Goal: Use online tool/utility

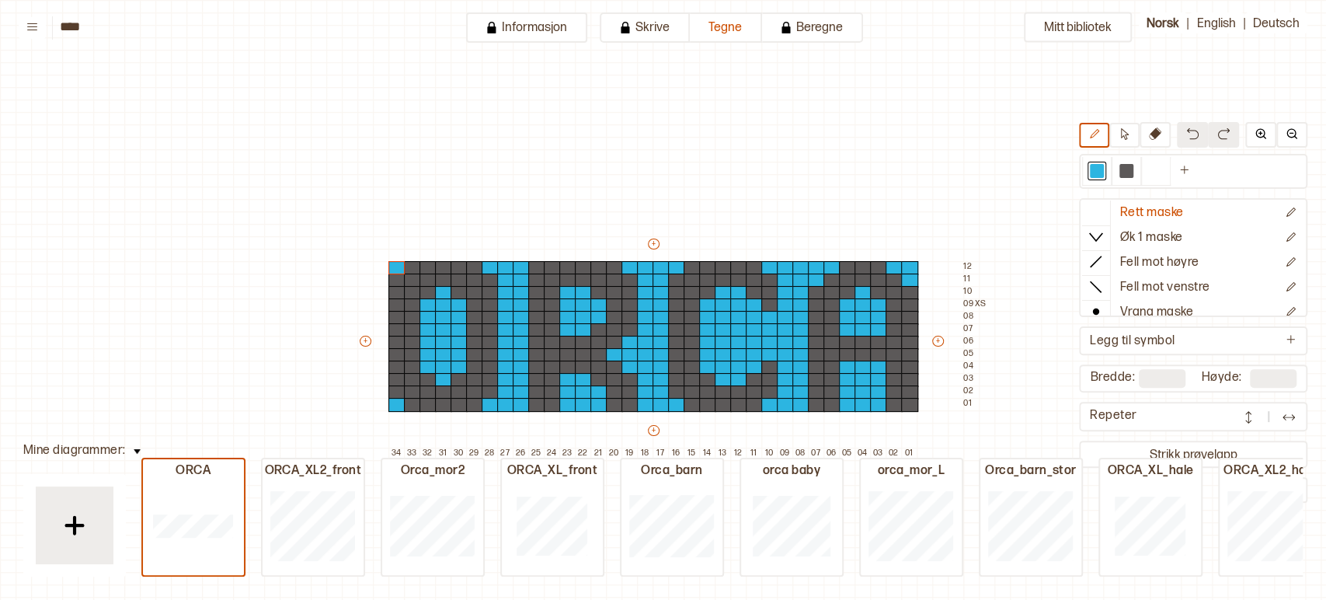
scroll to position [68, 199]
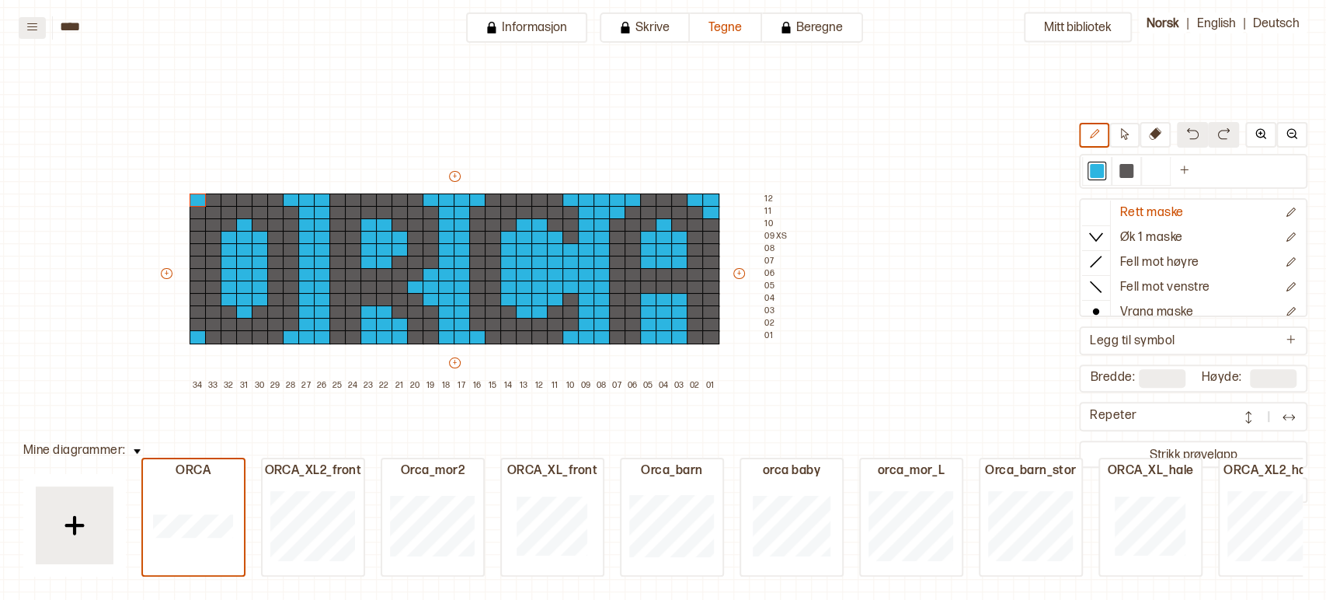
click at [30, 30] on icon at bounding box center [32, 27] width 12 height 12
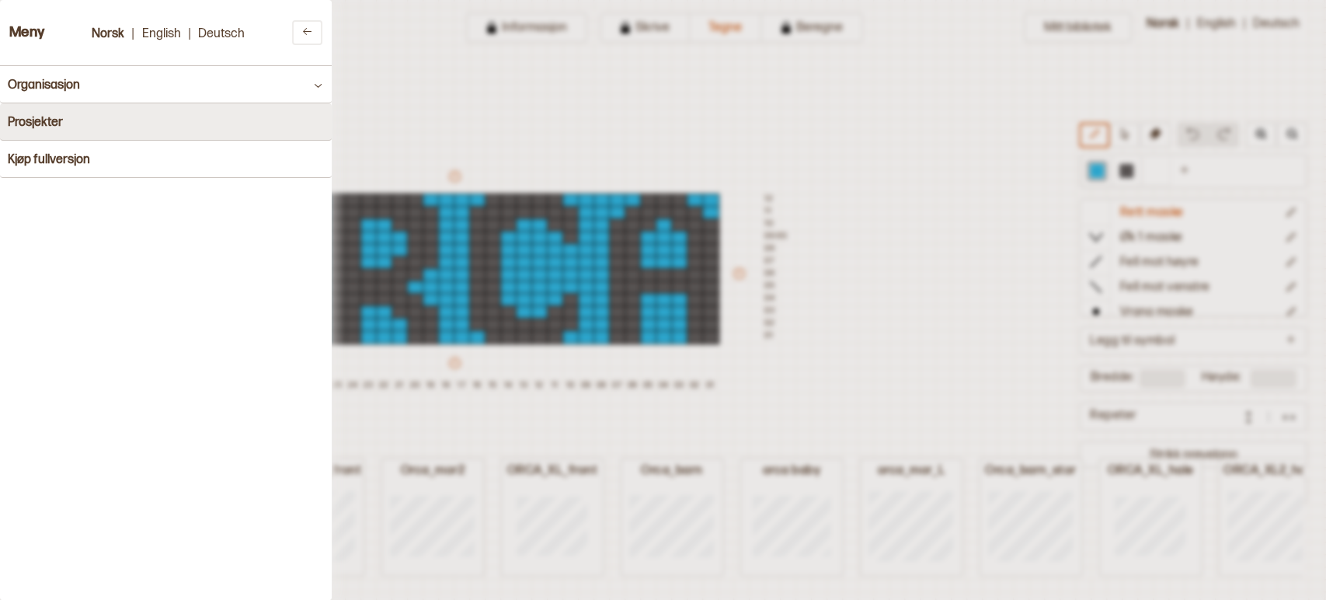
click at [183, 123] on button "Prosjekter" at bounding box center [166, 121] width 332 height 37
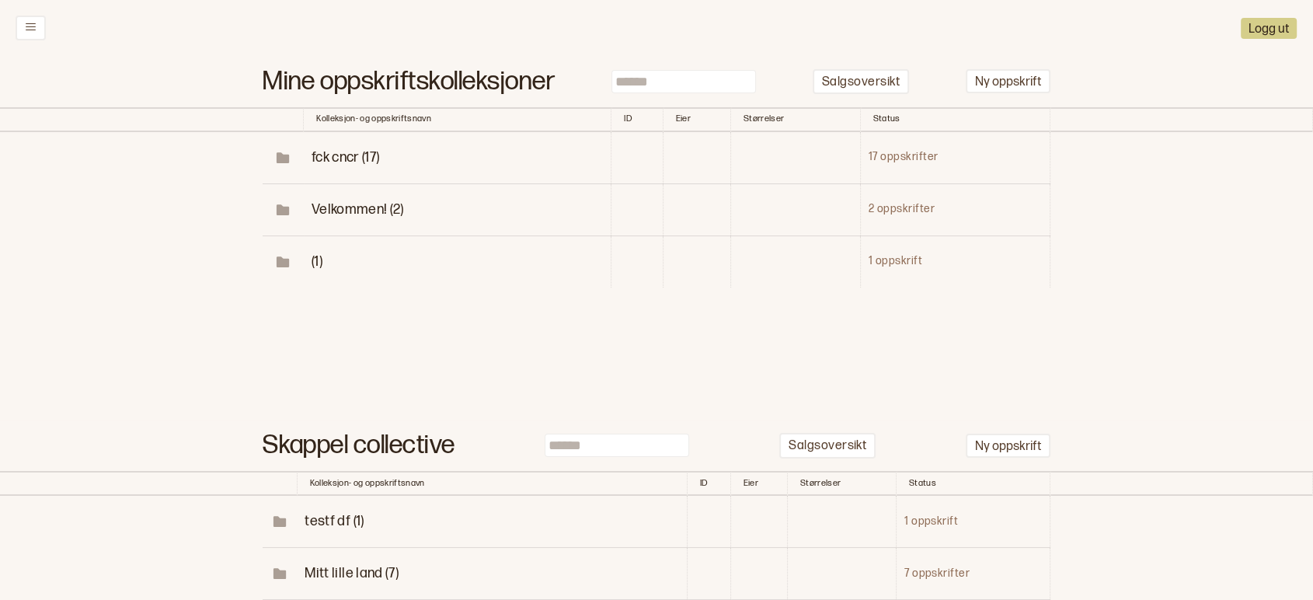
click at [338, 164] on span "fck cncr (17)" at bounding box center [345, 157] width 68 height 16
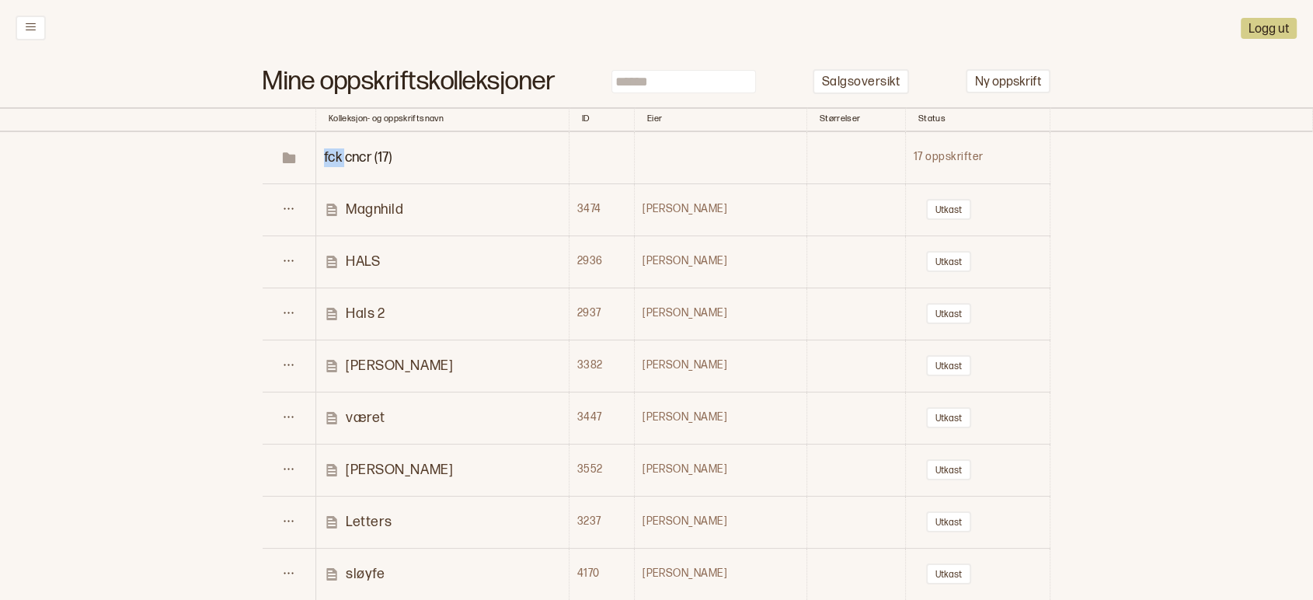
click at [338, 164] on span "fck cncr (17)" at bounding box center [358, 157] width 68 height 16
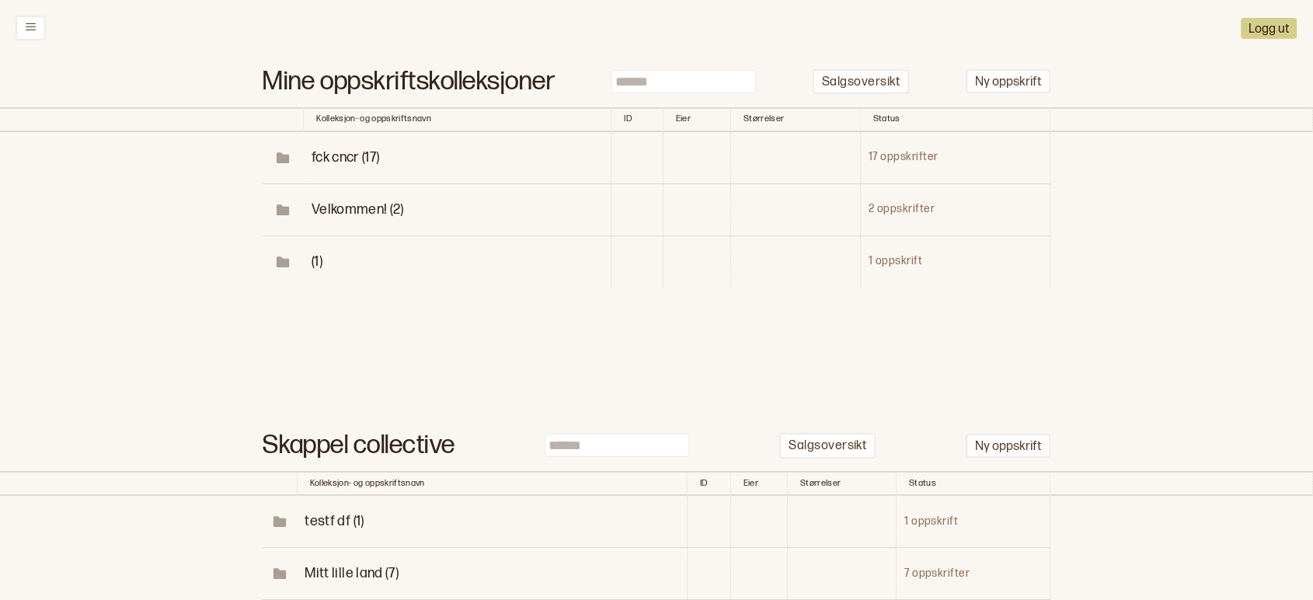
click at [346, 158] on span "fck cncr (17)" at bounding box center [345, 157] width 68 height 16
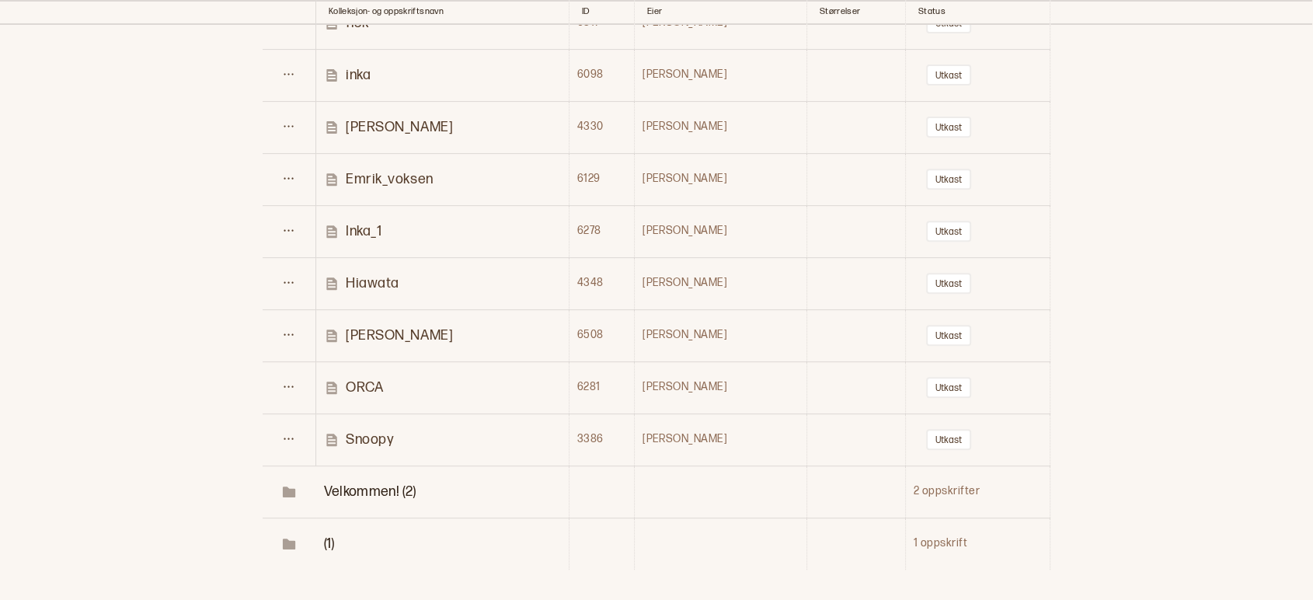
scroll to position [624, 0]
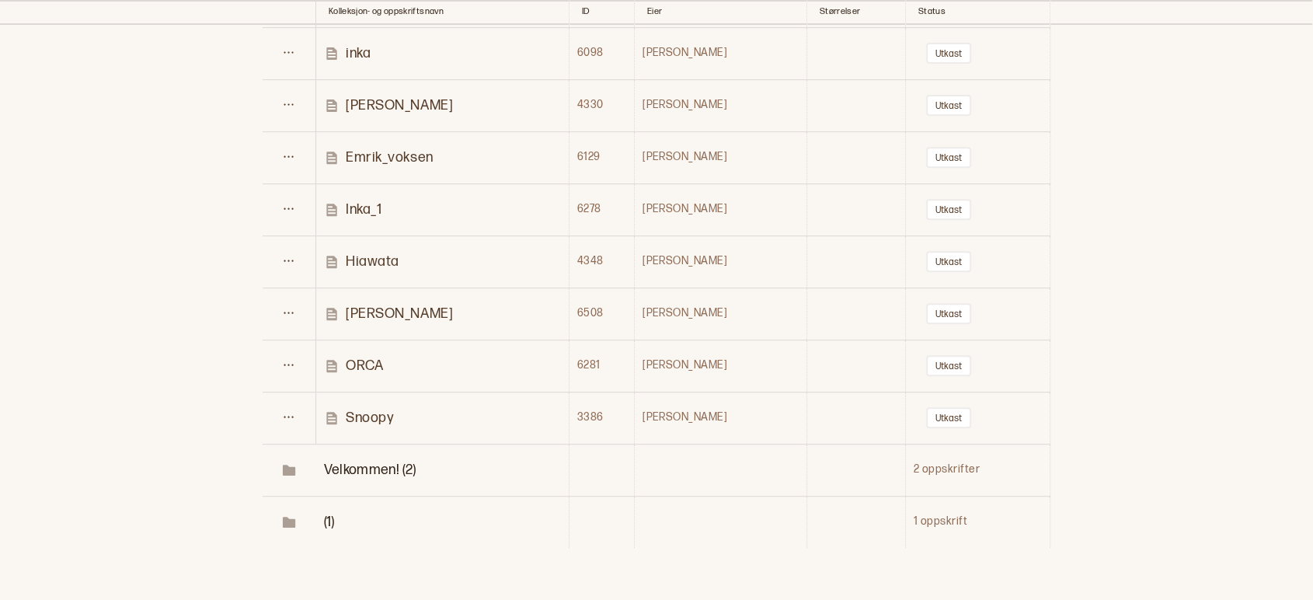
click at [387, 318] on p "[PERSON_NAME]" at bounding box center [399, 313] width 107 height 18
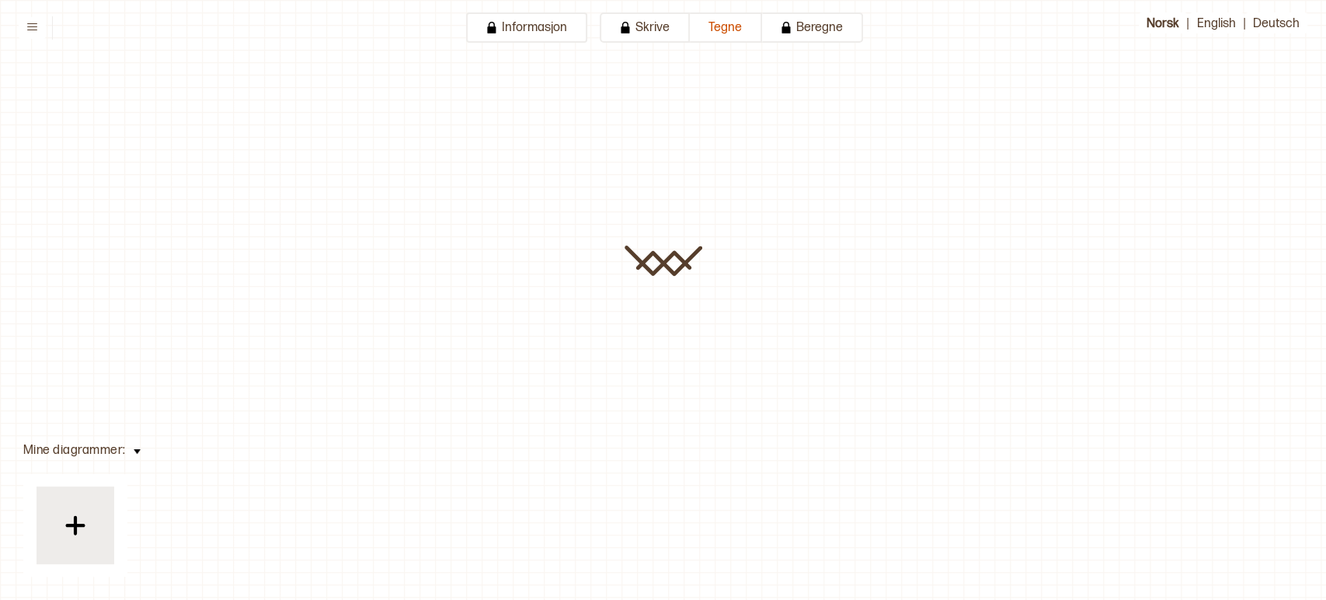
type input "*********"
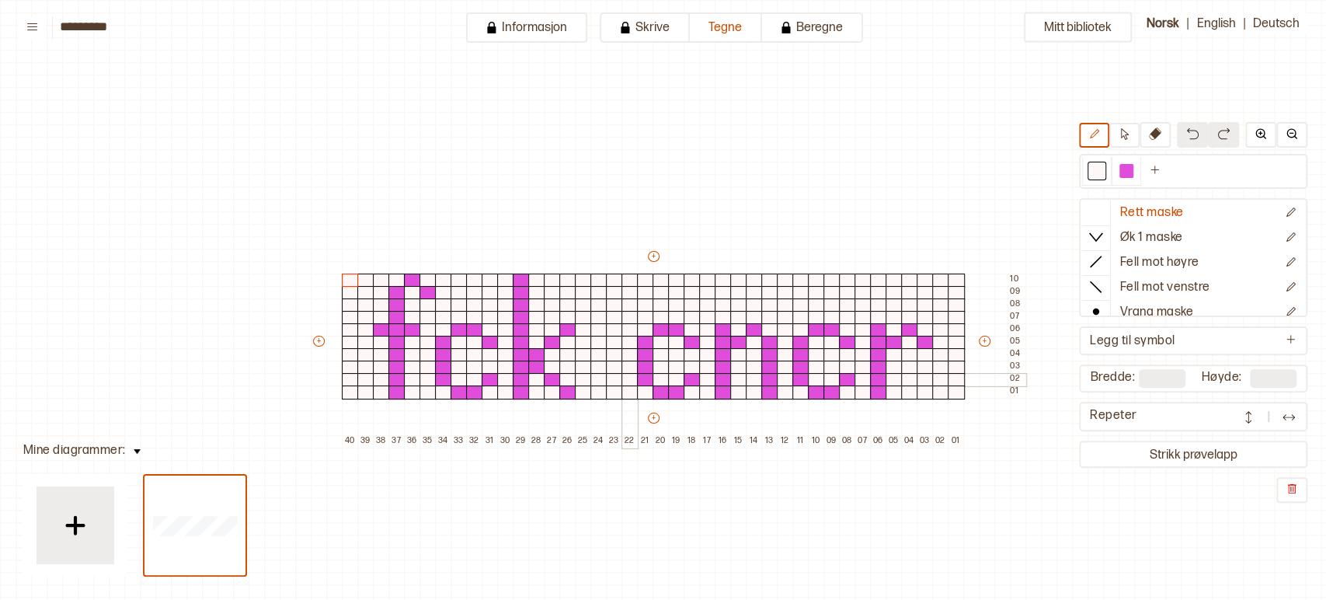
scroll to position [55, 245]
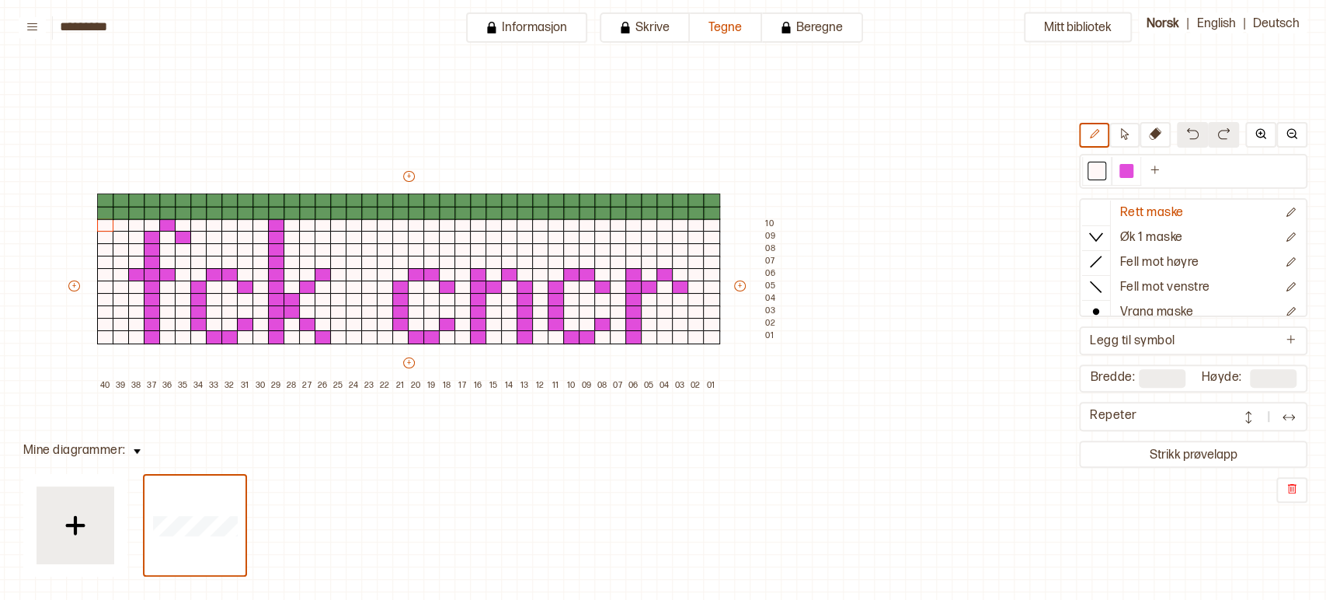
type input "**"
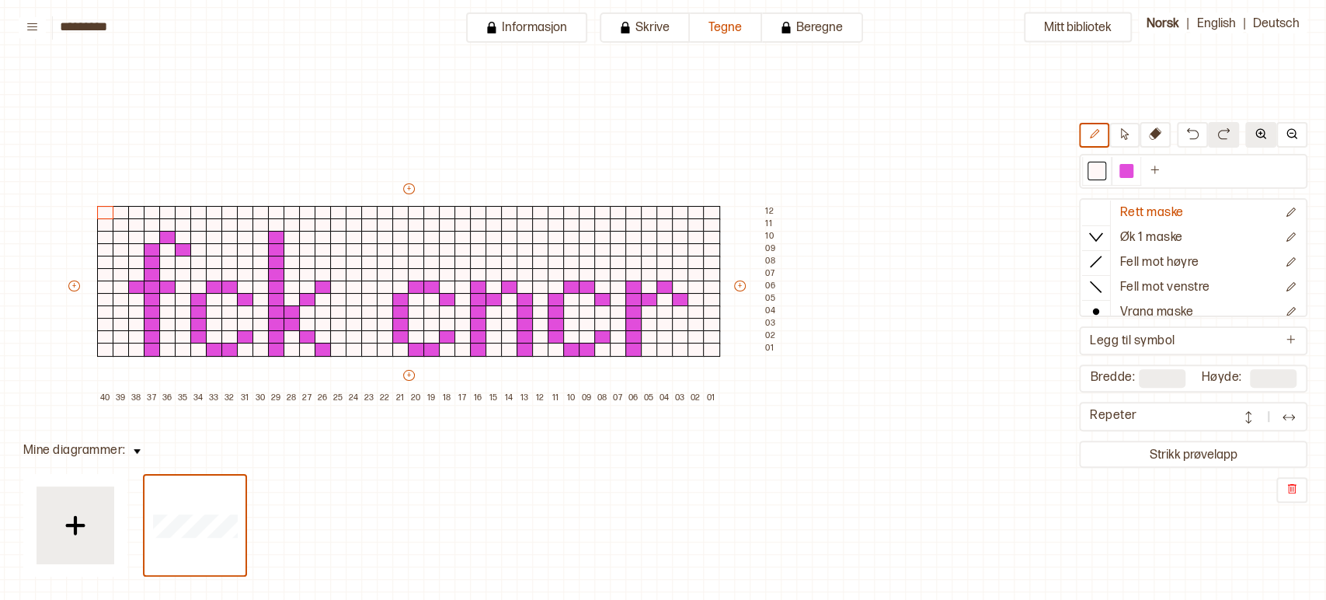
click at [1257, 136] on img at bounding box center [1260, 133] width 12 height 12
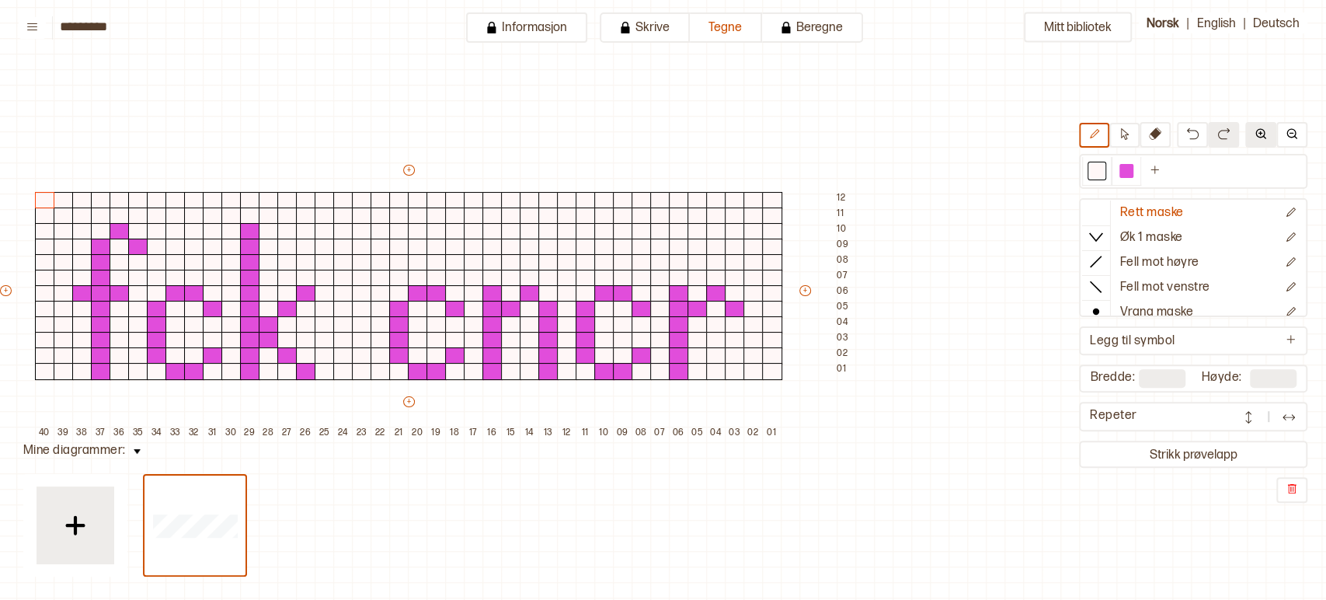
click at [1257, 136] on img at bounding box center [1260, 133] width 12 height 12
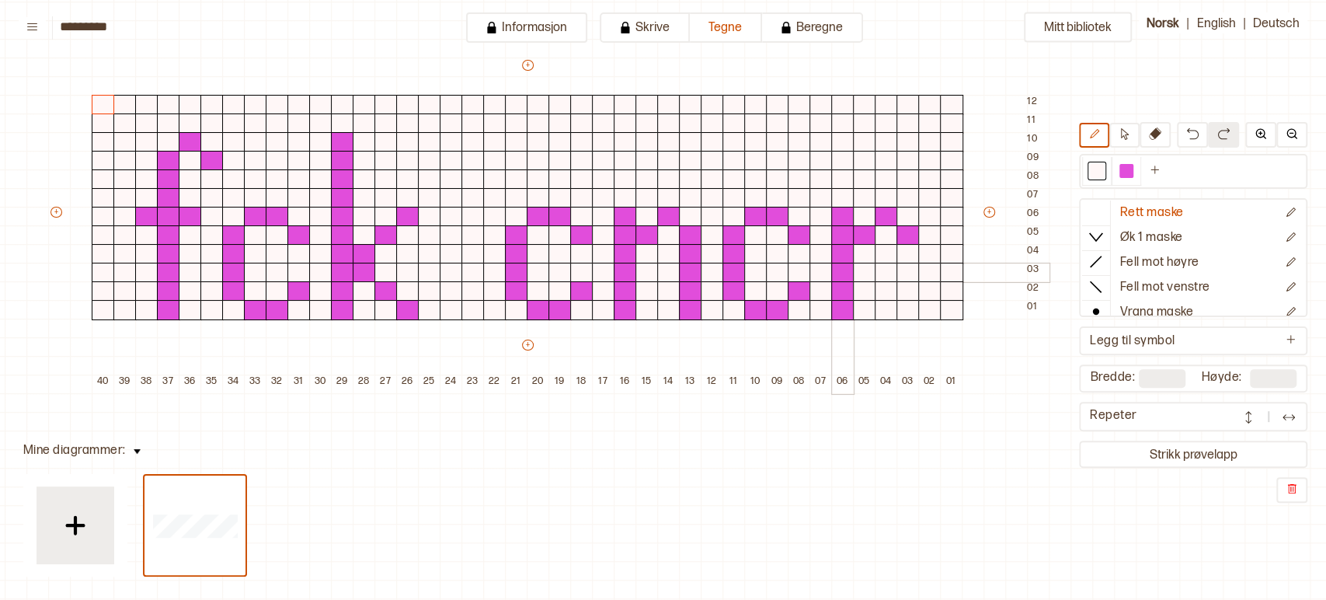
scroll to position [148, 126]
click at [715, 101] on div at bounding box center [712, 104] width 23 height 20
click at [981, 457] on div "Mitt bibliotek Rett maske Øk 1 maske Fell mot høyre Fell mot venstre Vrang mask…" at bounding box center [1200, 451] width 2652 height 1199
